Goal: Navigation & Orientation: Find specific page/section

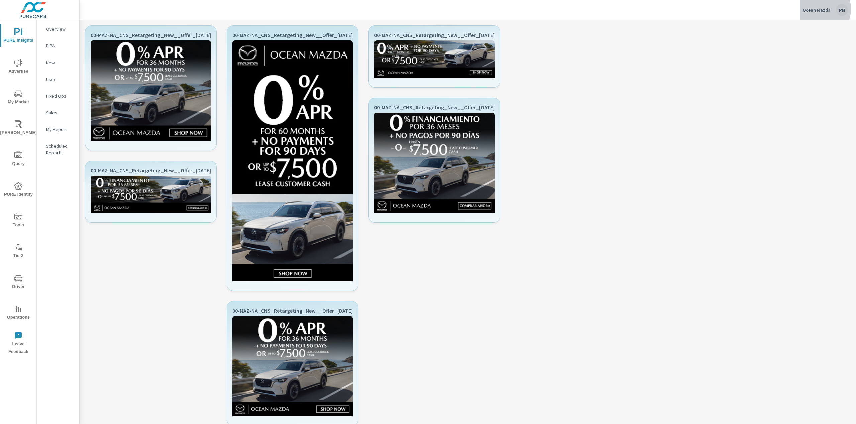
click at [448, 9] on p "Ocean Mazda" at bounding box center [817, 10] width 28 height 6
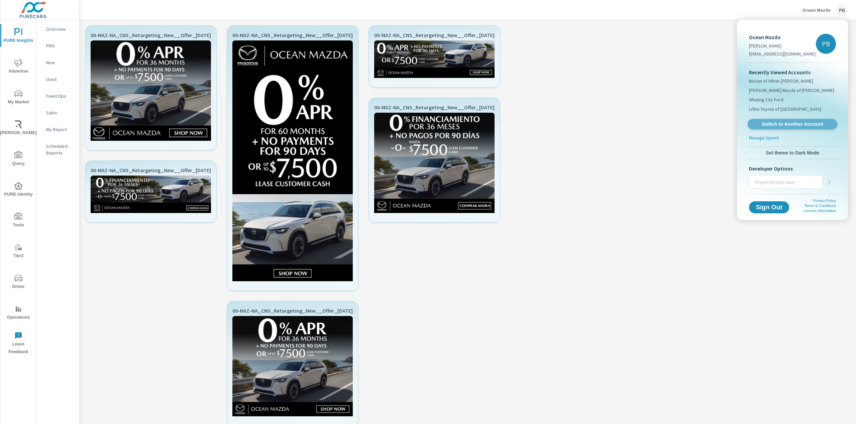
click at [448, 123] on span "Switch to Another Account" at bounding box center [793, 124] width 82 height 6
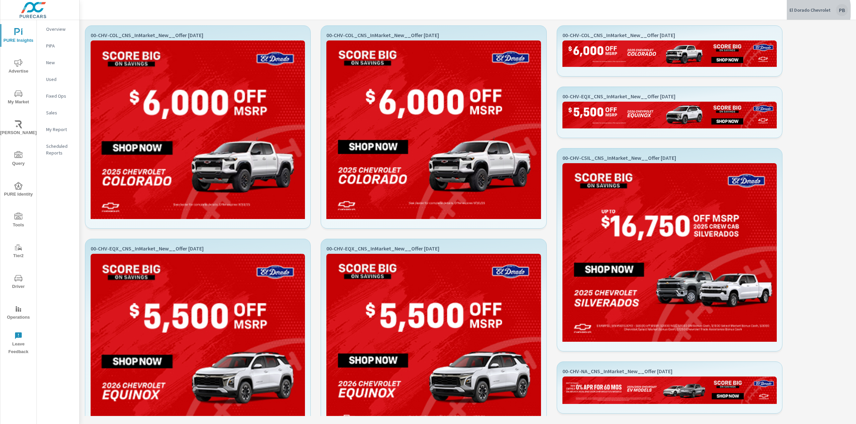
click at [799, 11] on p "El Dorado Chevrolet" at bounding box center [810, 10] width 41 height 6
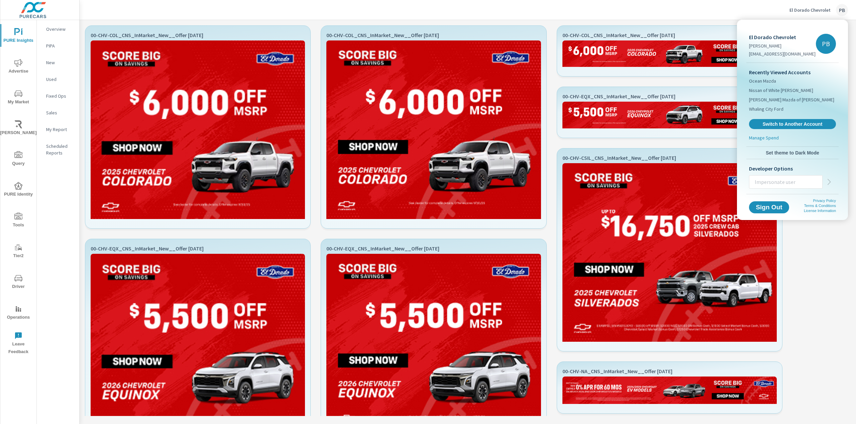
click at [791, 8] on div at bounding box center [428, 212] width 856 height 424
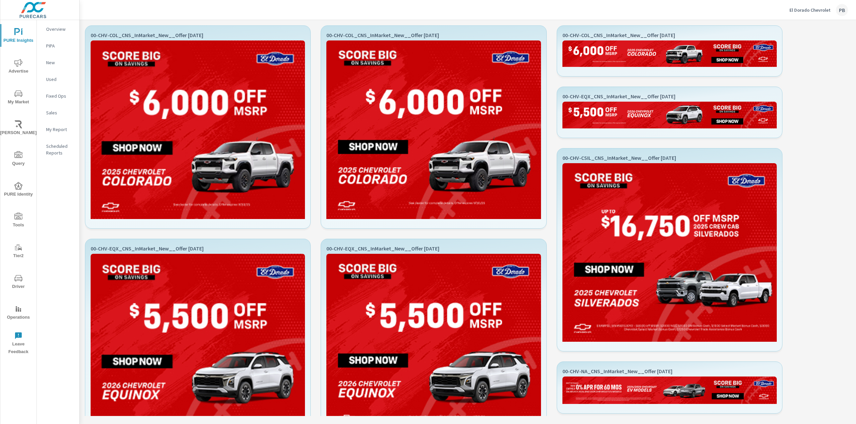
click at [806, 8] on p "El Dorado Chevrolet" at bounding box center [810, 10] width 41 height 6
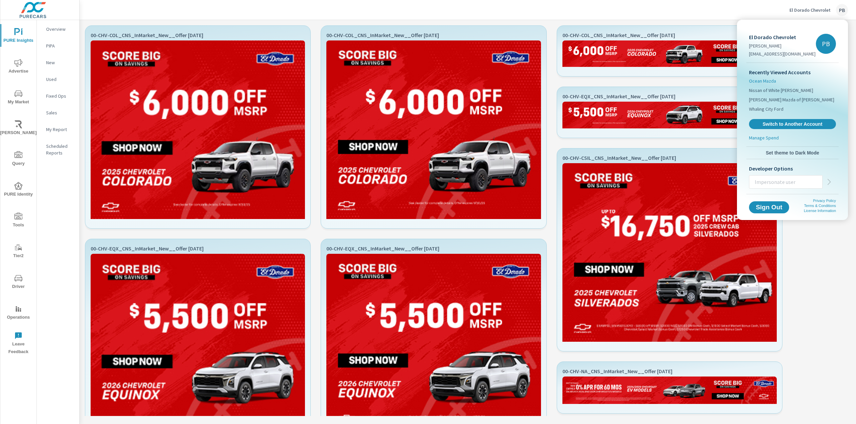
click at [766, 81] on span "Ocean Mazda" at bounding box center [762, 81] width 27 height 7
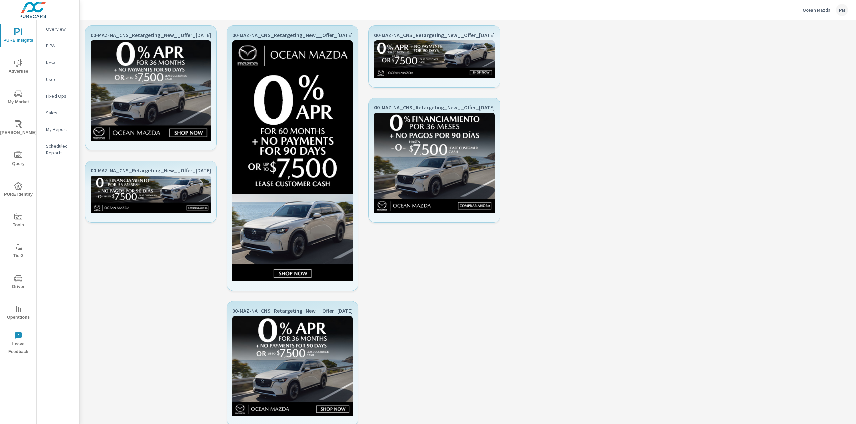
click at [822, 9] on p "Ocean Mazda" at bounding box center [817, 10] width 28 height 6
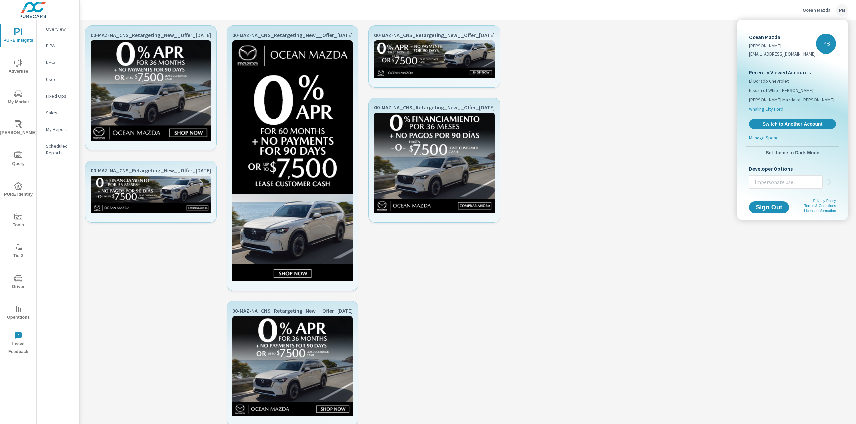
click at [777, 111] on span "Whaling City Ford" at bounding box center [766, 109] width 34 height 7
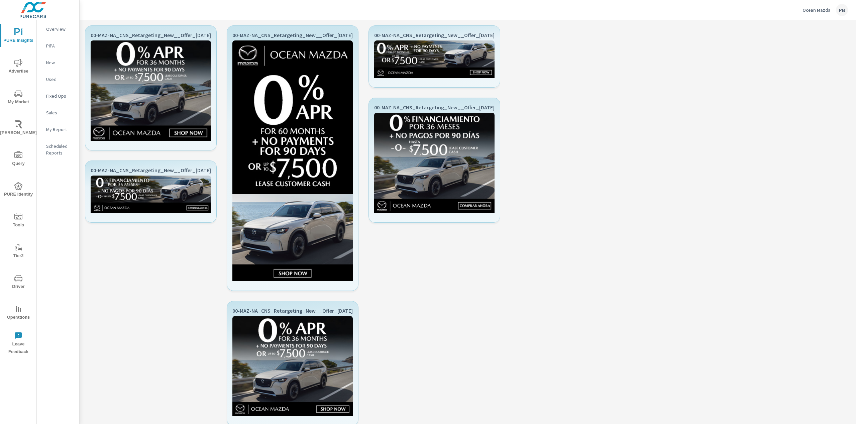
click at [806, 9] on p "Ocean Mazda" at bounding box center [817, 10] width 28 height 6
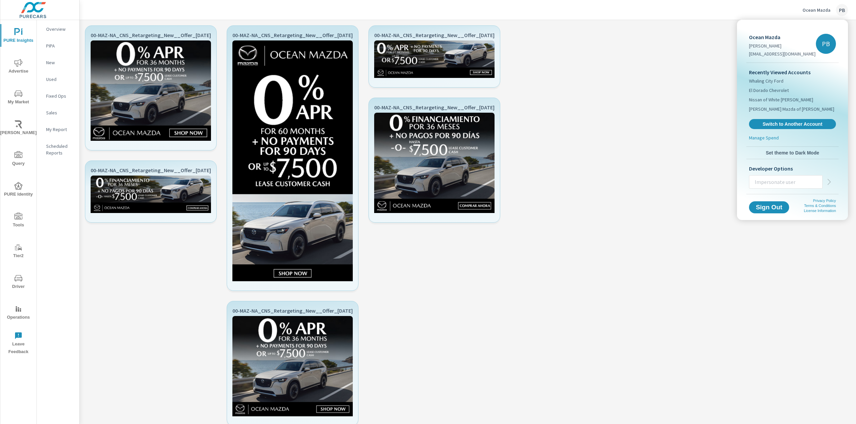
click at [597, 18] on div at bounding box center [428, 212] width 856 height 424
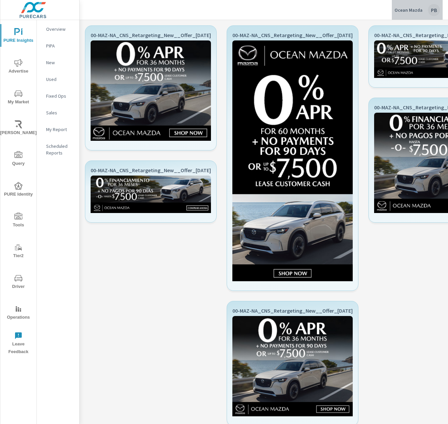
click at [432, 8] on div "PB" at bounding box center [434, 10] width 12 height 12
click at [430, 9] on div "PB" at bounding box center [434, 10] width 12 height 12
click at [402, 11] on p "Ocean Mazda" at bounding box center [409, 10] width 28 height 6
click at [411, 6] on div "Ocean Mazda PB" at bounding box center [417, 10] width 45 height 12
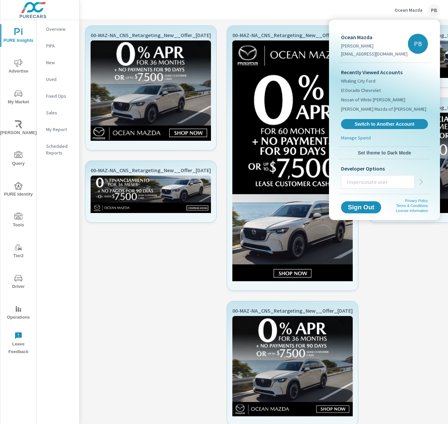
click at [410, 8] on div at bounding box center [224, 212] width 448 height 424
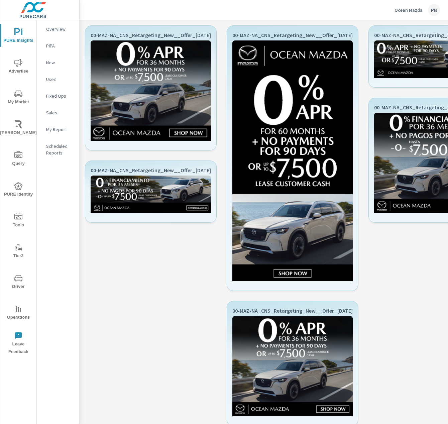
click at [413, 6] on div "Ocean Mazda PB" at bounding box center [417, 10] width 45 height 12
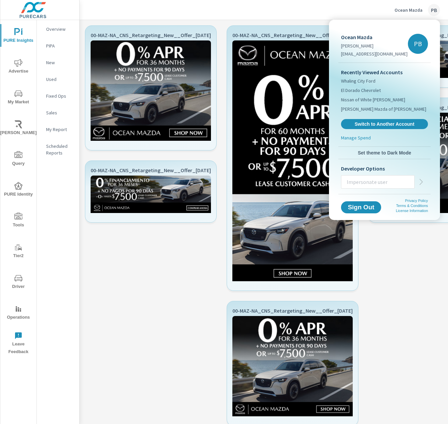
click at [312, 14] on div at bounding box center [224, 212] width 448 height 424
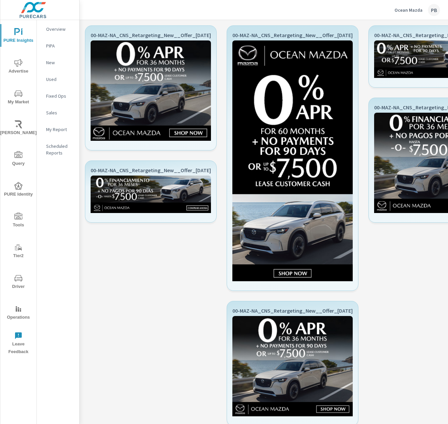
click at [413, 10] on p "Ocean Mazda" at bounding box center [409, 10] width 28 height 6
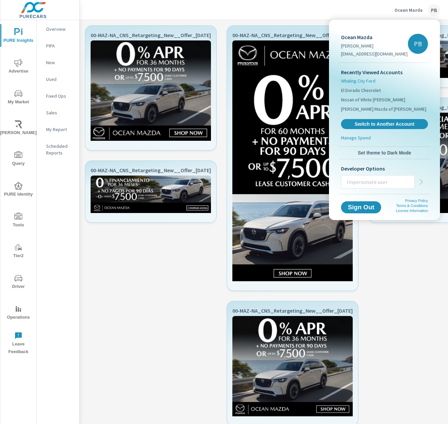
click at [363, 81] on span "Whaling City Ford" at bounding box center [358, 81] width 34 height 7
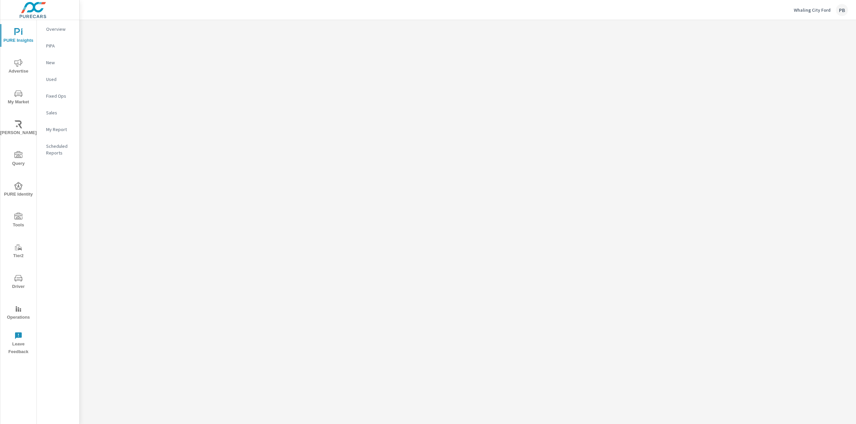
click at [820, 10] on p "Whaling City Ford" at bounding box center [812, 10] width 37 height 6
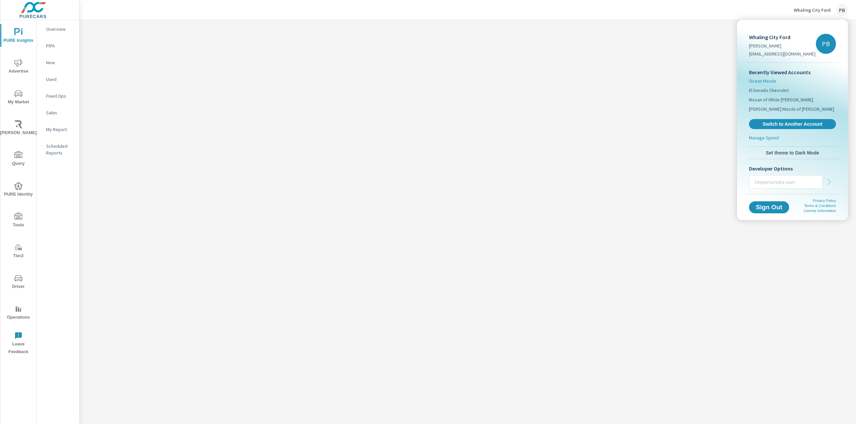
click at [769, 78] on span "Ocean Mazda" at bounding box center [762, 81] width 27 height 7
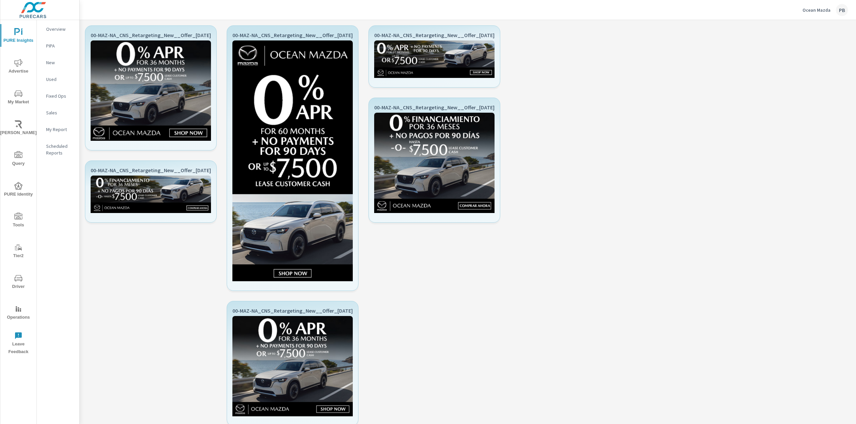
click at [827, 9] on p "Ocean Mazda" at bounding box center [817, 10] width 28 height 6
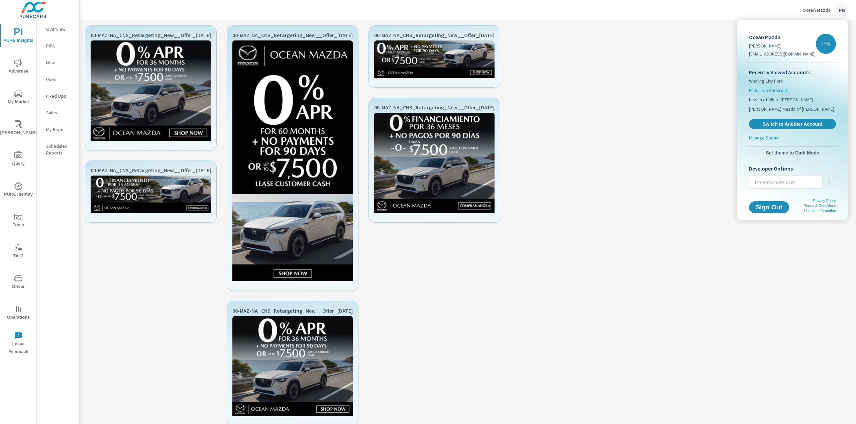
click at [768, 90] on span "El Dorado Chevrolet" at bounding box center [769, 90] width 40 height 7
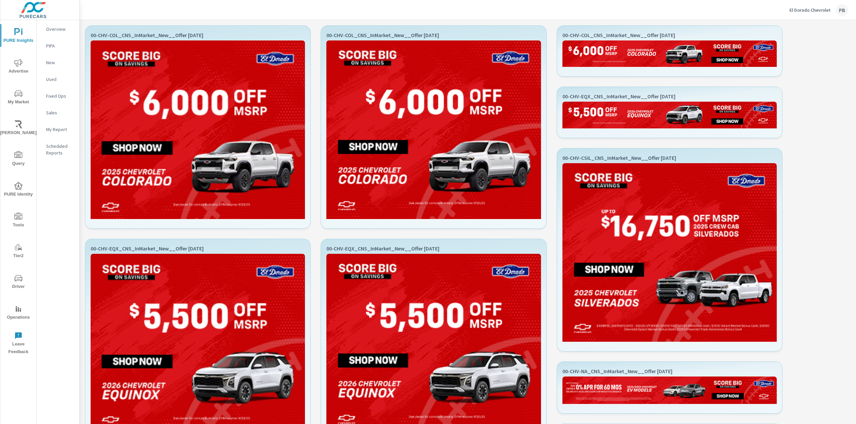
click at [822, 13] on p "El Dorado Chevrolet" at bounding box center [810, 10] width 41 height 6
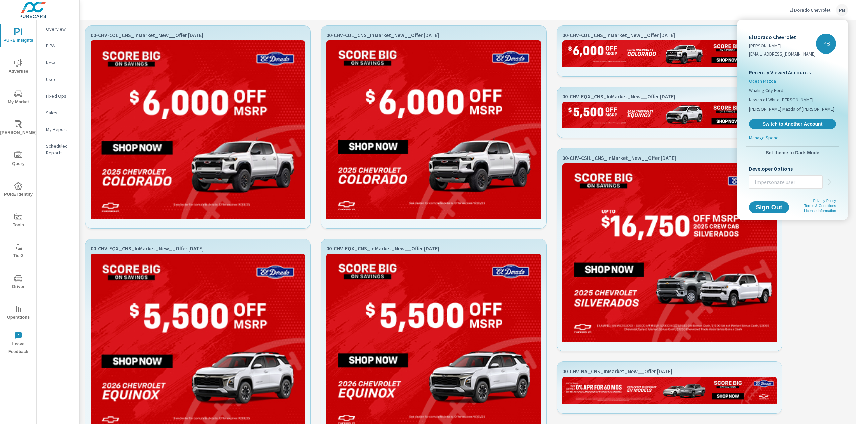
click at [765, 82] on span "Ocean Mazda" at bounding box center [762, 81] width 27 height 7
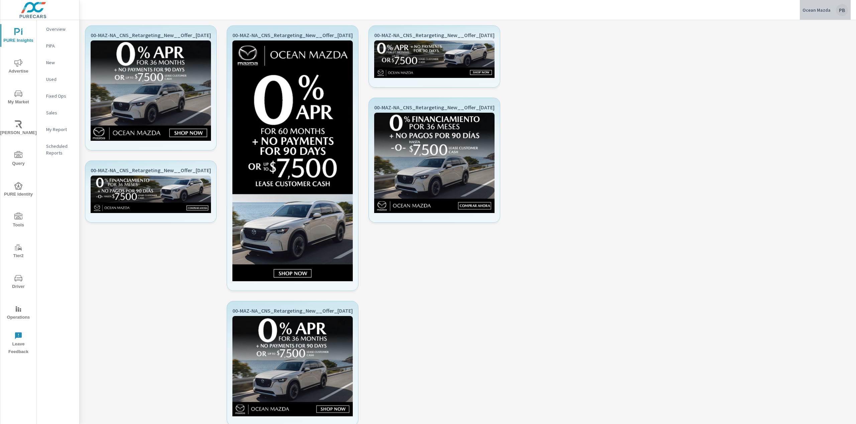
click at [837, 2] on button "Ocean Mazda PB" at bounding box center [825, 10] width 51 height 20
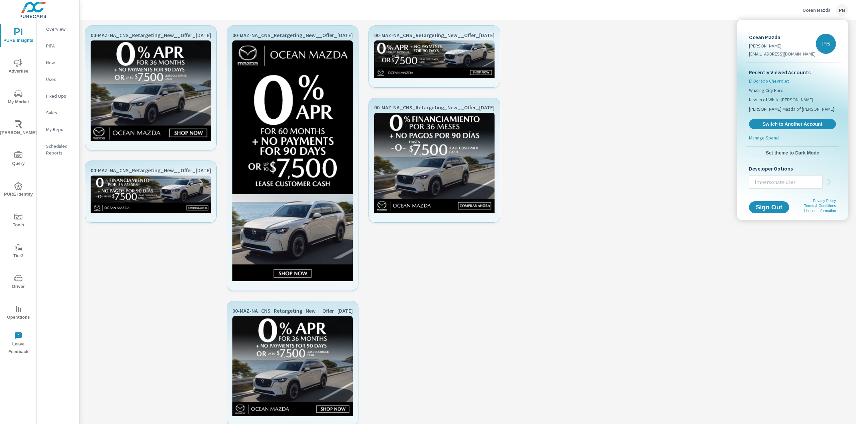
click at [779, 81] on span "El Dorado Chevrolet" at bounding box center [769, 81] width 40 height 7
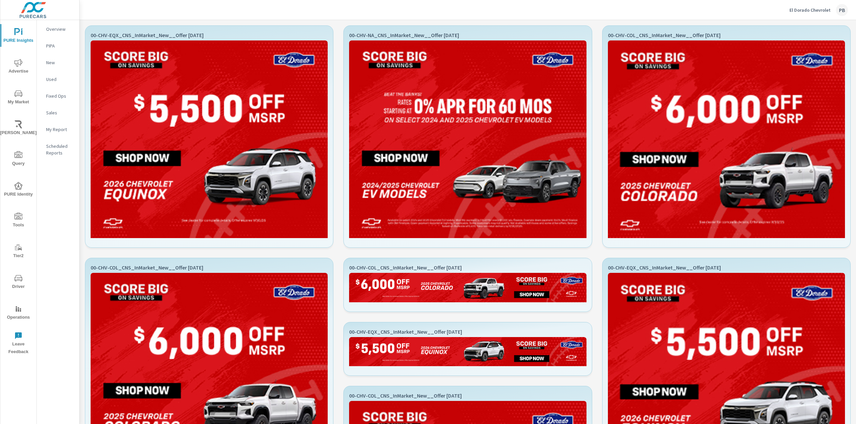
click at [806, 8] on p "El Dorado Chevrolet" at bounding box center [810, 10] width 41 height 6
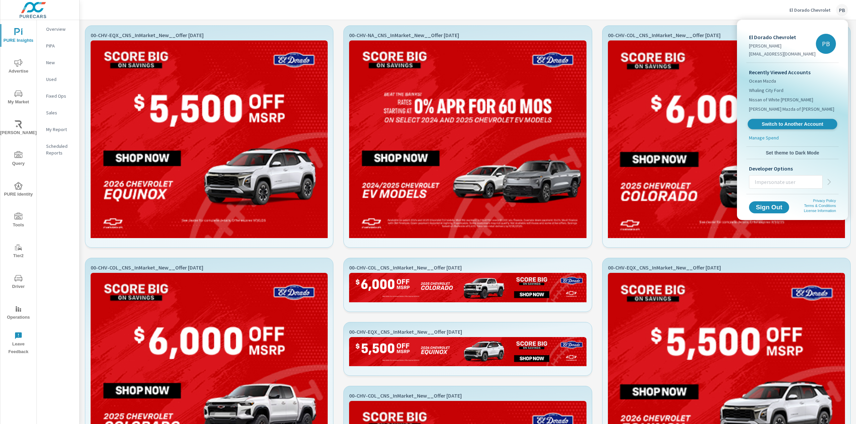
click at [776, 127] on span "Switch to Another Account" at bounding box center [793, 124] width 82 height 6
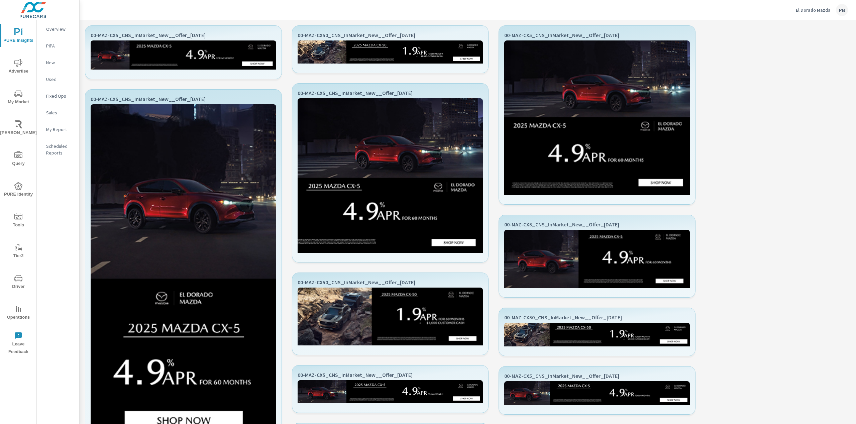
click at [815, 9] on p "El Dorado Mazda" at bounding box center [813, 10] width 35 height 6
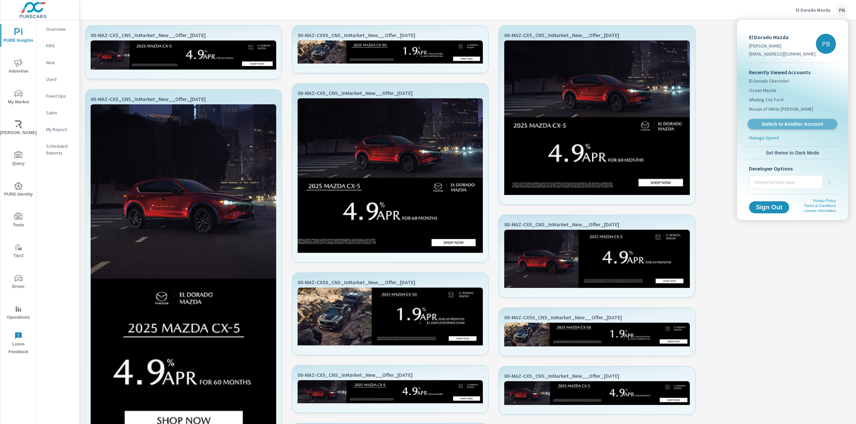
click at [781, 122] on span "Switch to Another Account" at bounding box center [793, 124] width 82 height 6
